Goal: Find specific page/section: Find specific page/section

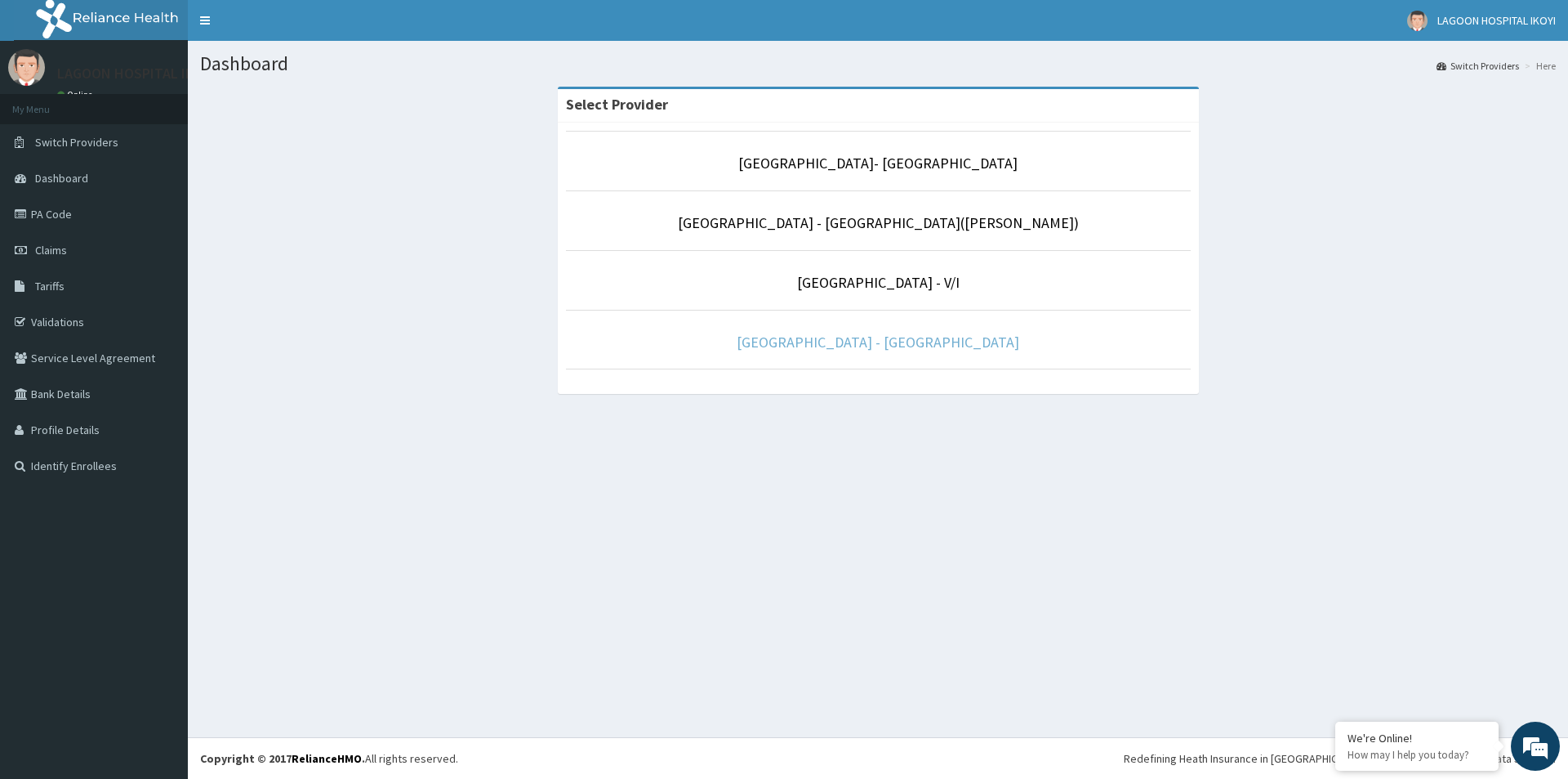
click at [856, 346] on link "[GEOGRAPHIC_DATA] - [GEOGRAPHIC_DATA]" at bounding box center [878, 342] width 282 height 19
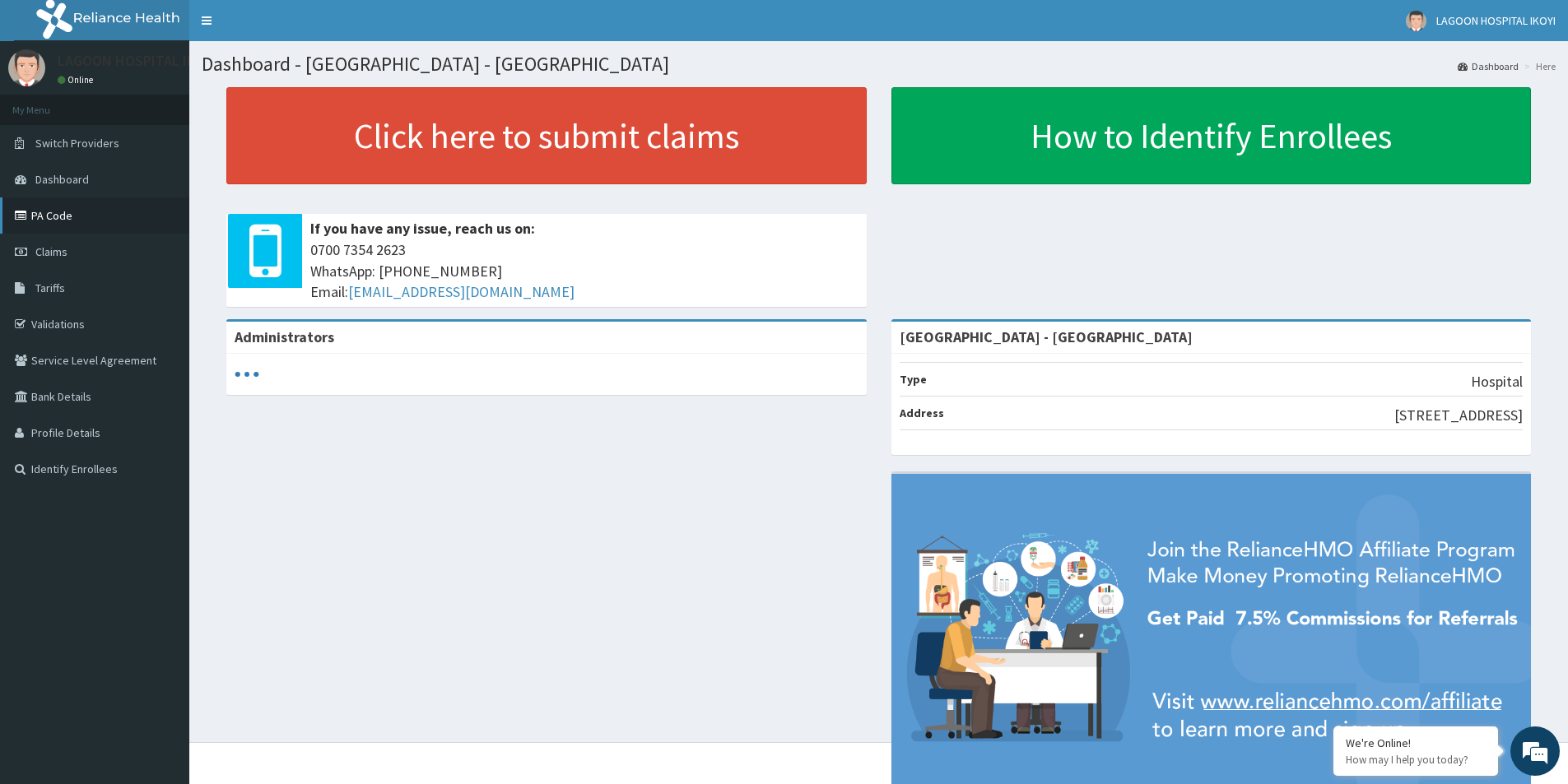
click at [57, 217] on link "PA Code" at bounding box center [94, 216] width 189 height 36
